Goal: Transaction & Acquisition: Purchase product/service

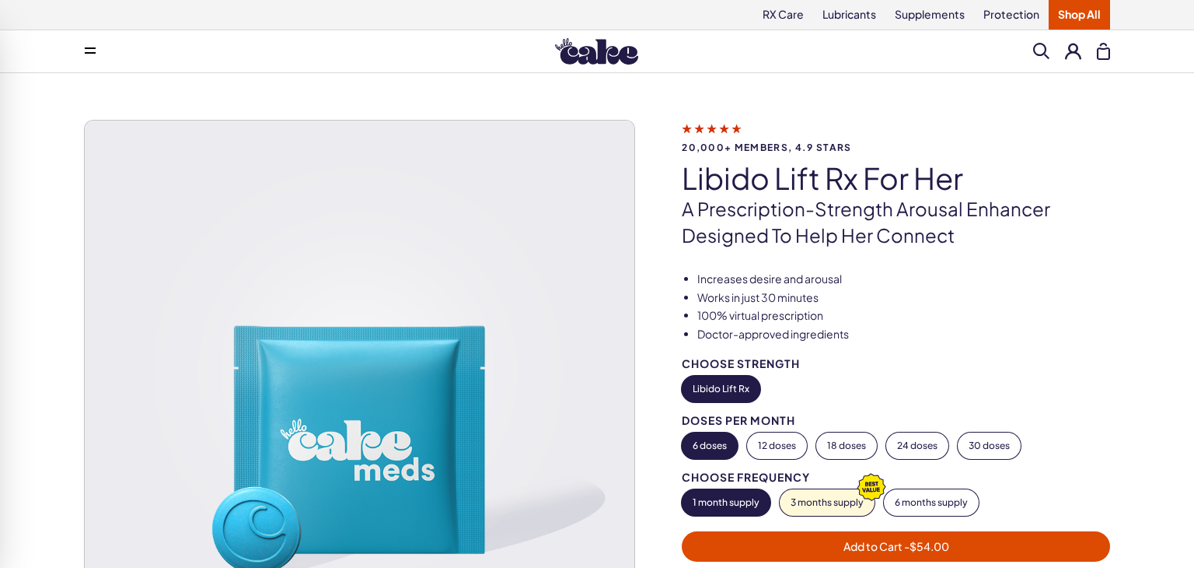
click at [152, 480] on img at bounding box center [360, 396] width 550 height 550
click at [152, 535] on img at bounding box center [360, 396] width 550 height 550
click at [150, 537] on img at bounding box center [360, 396] width 550 height 550
click at [152, 551] on img at bounding box center [360, 396] width 550 height 550
click at [152, 555] on img at bounding box center [360, 396] width 550 height 550
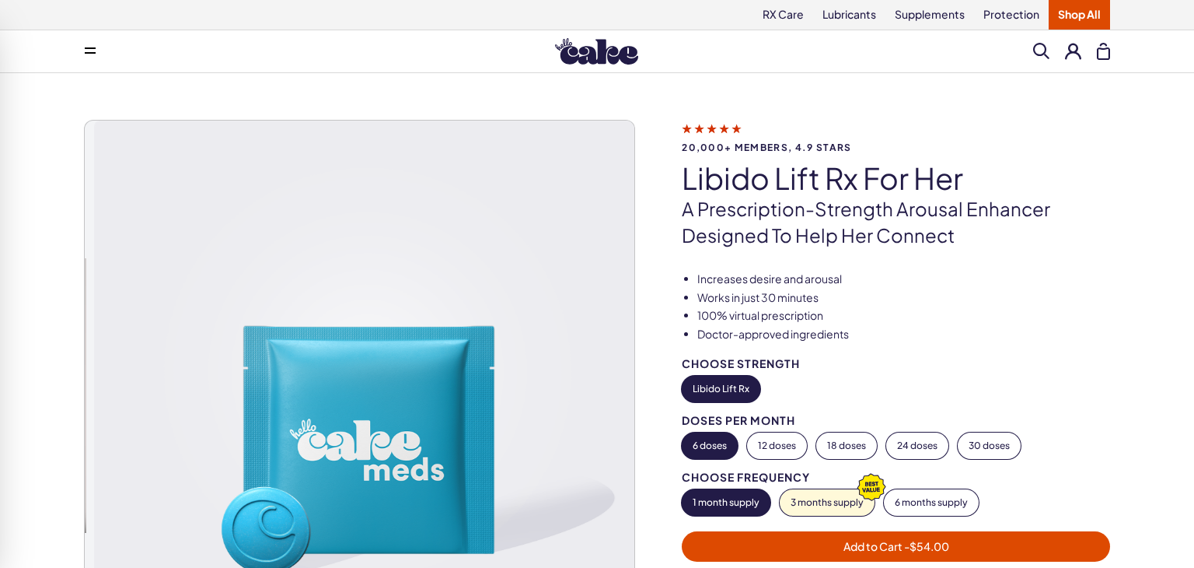
click at [512, 554] on img at bounding box center [369, 396] width 550 height 550
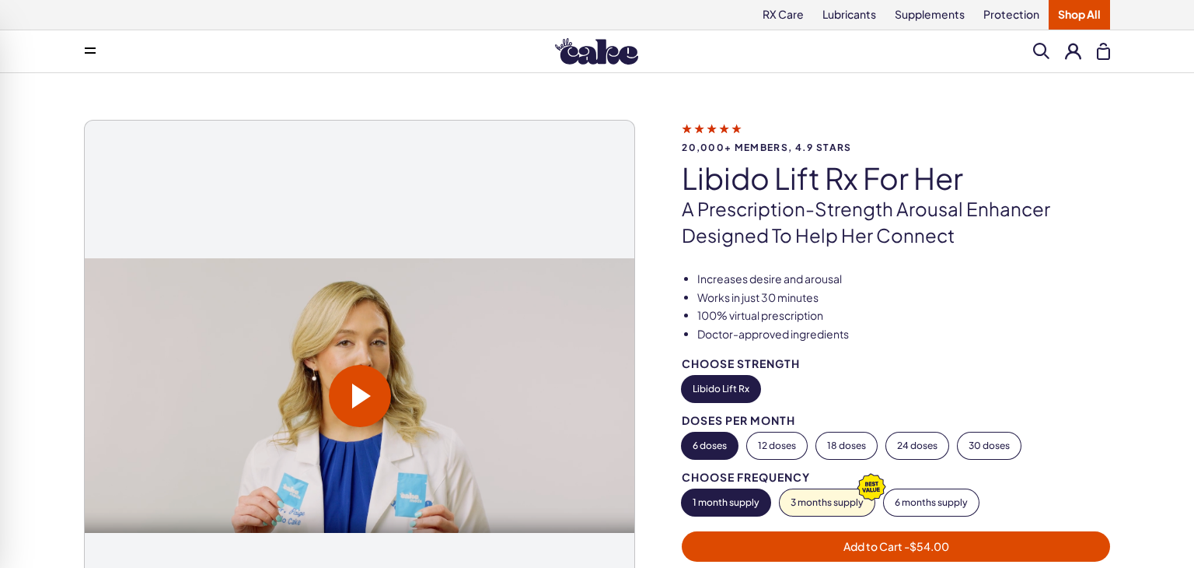
click at [365, 391] on span at bounding box center [361, 395] width 19 height 25
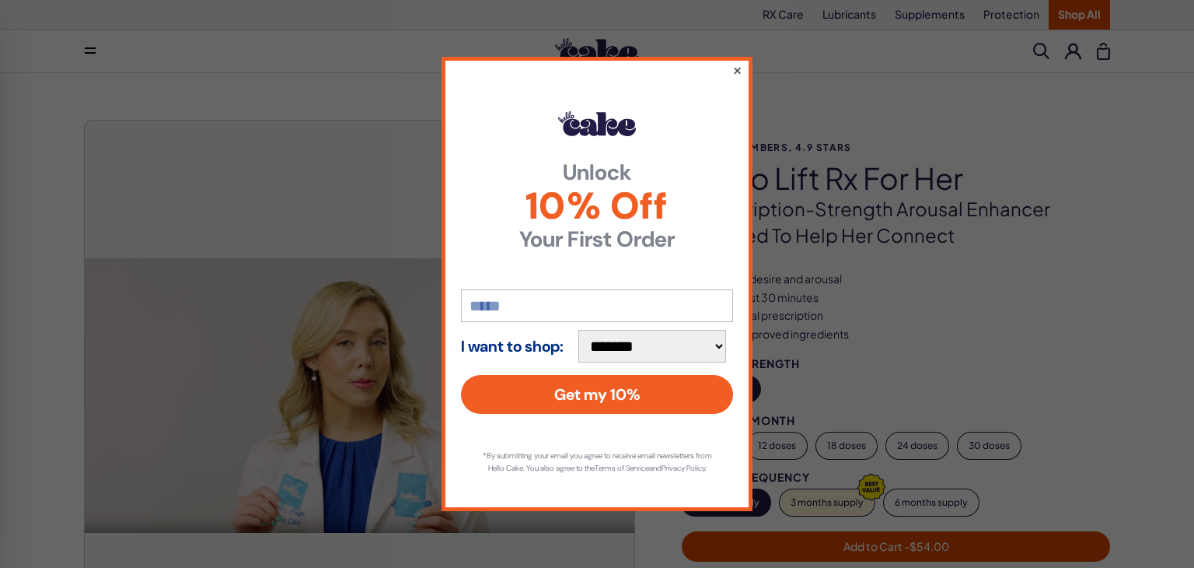
click at [738, 62] on button "×" at bounding box center [737, 70] width 10 height 19
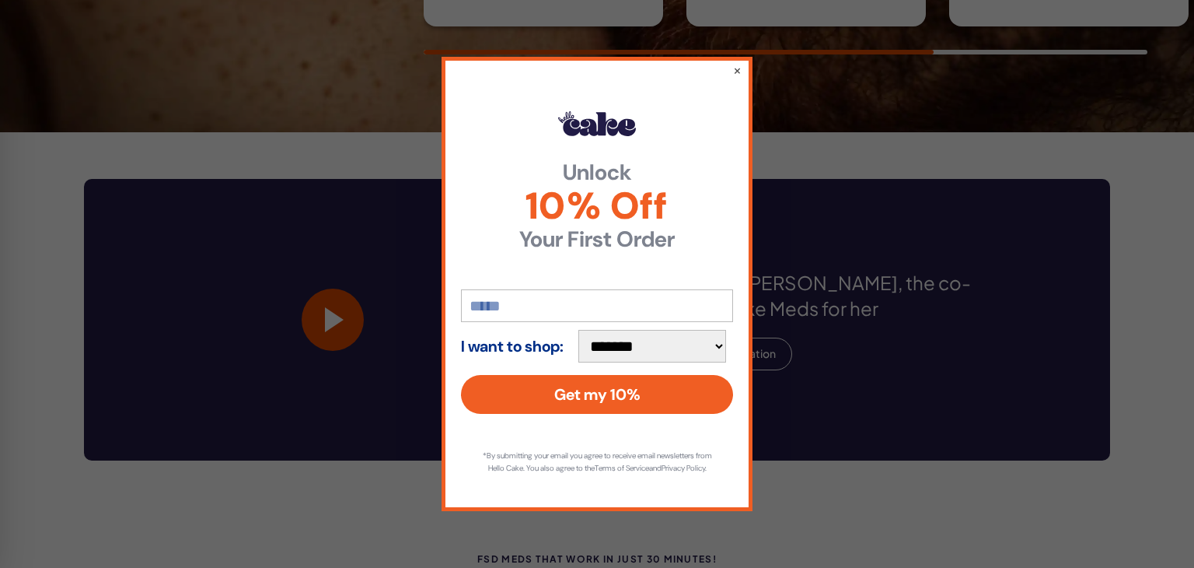
scroll to position [1216, 0]
